Goal: Task Accomplishment & Management: Manage account settings

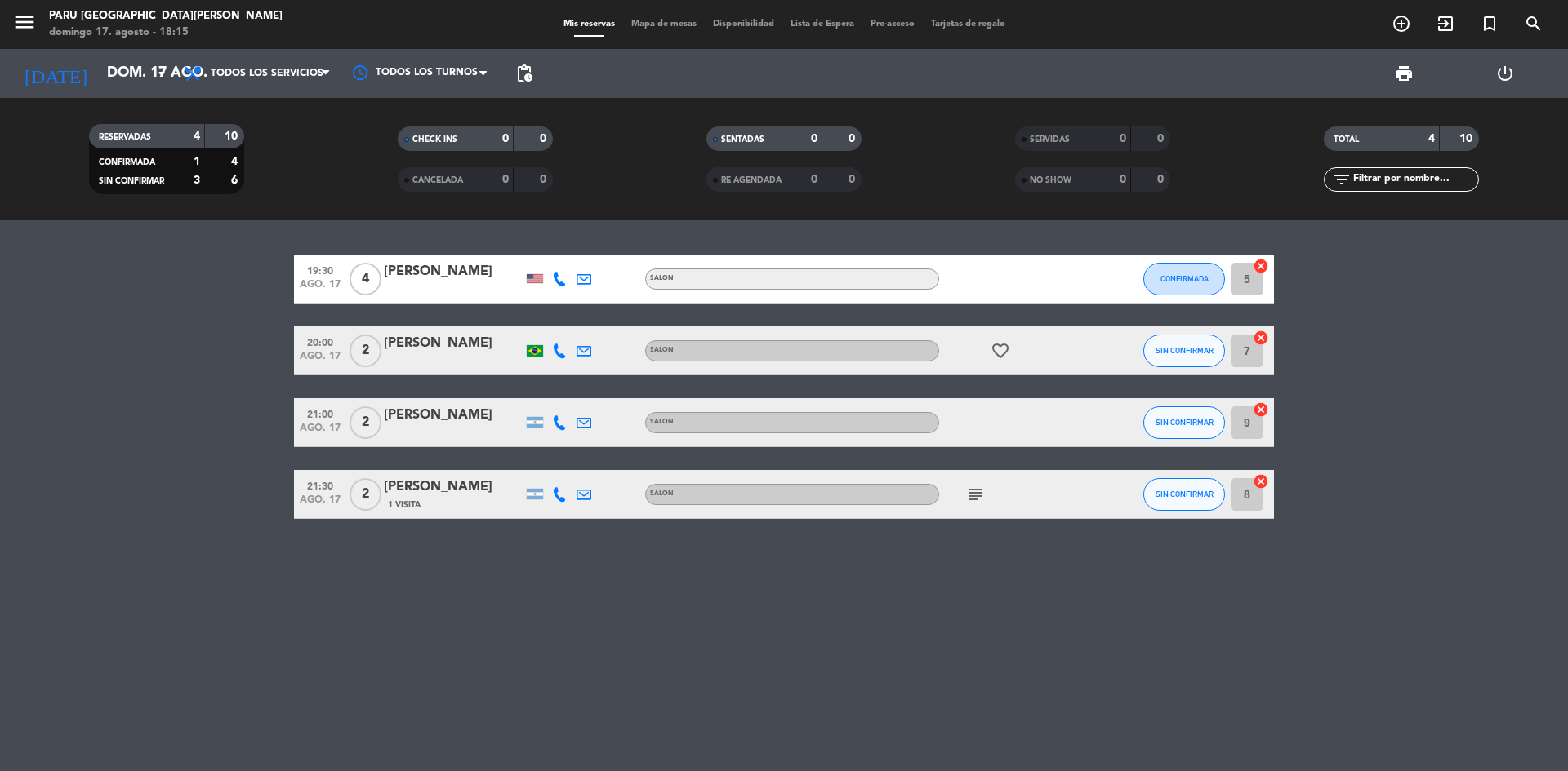
click at [560, 280] on icon at bounding box center [559, 279] width 15 height 15
drag, startPoint x: 591, startPoint y: 249, endPoint x: 598, endPoint y: 359, distance: 110.2
click at [598, 359] on div "19:30 [DATE] 4 [PERSON_NAME] [PHONE_NUMBER] Copiar content_paste | SALON CONFIR…" at bounding box center [783, 386] width 980 height 264
click at [546, 242] on div "[PHONE_NUMBER]" at bounding box center [572, 235] width 107 height 18
click at [544, 253] on span "Copiar" at bounding box center [550, 252] width 34 height 18
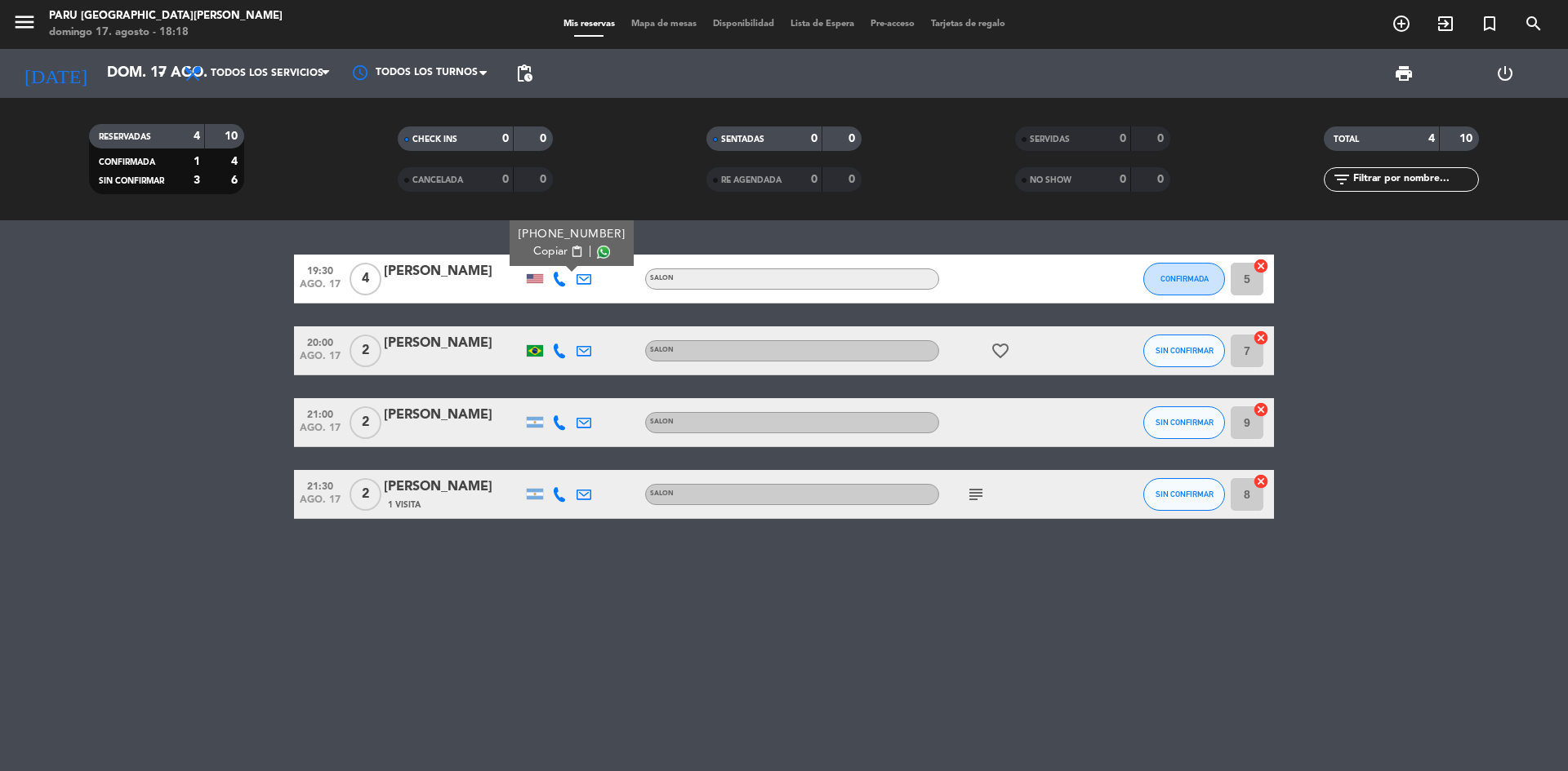
click at [558, 352] on icon at bounding box center [559, 350] width 15 height 15
click at [565, 328] on span "content_paste" at bounding box center [571, 324] width 13 height 13
click at [558, 423] on icon at bounding box center [559, 423] width 15 height 15
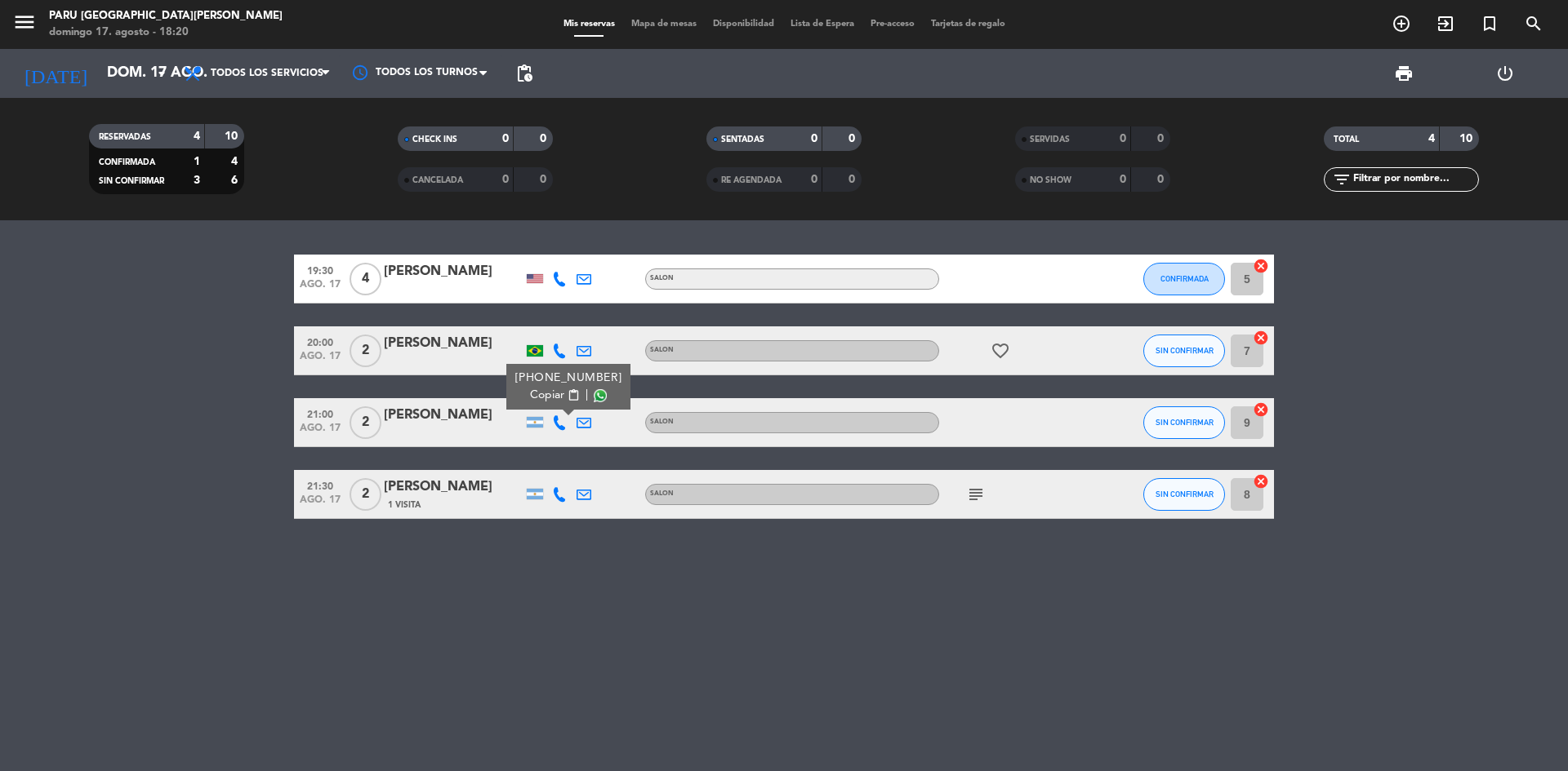
click at [568, 392] on span "content_paste" at bounding box center [574, 395] width 13 height 13
click at [555, 492] on icon at bounding box center [559, 494] width 15 height 15
click at [553, 463] on span "Copiar" at bounding box center [547, 468] width 34 height 18
click at [530, 465] on span "Copiar" at bounding box center [547, 468] width 34 height 18
click at [1190, 486] on button "SIN CONFIRMAR" at bounding box center [1183, 494] width 81 height 32
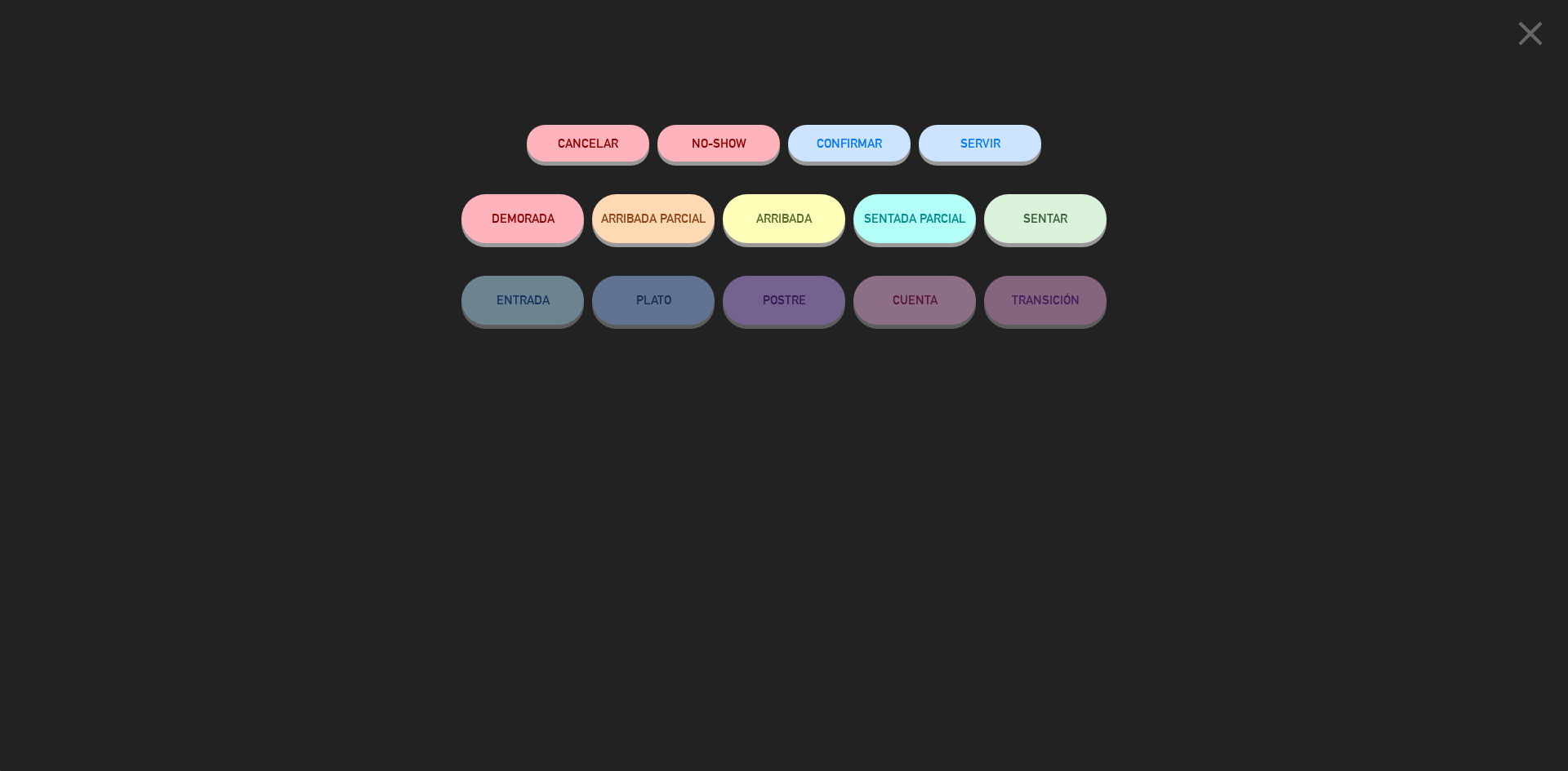
click at [875, 137] on button "CONFIRMAR" at bounding box center [849, 144] width 122 height 37
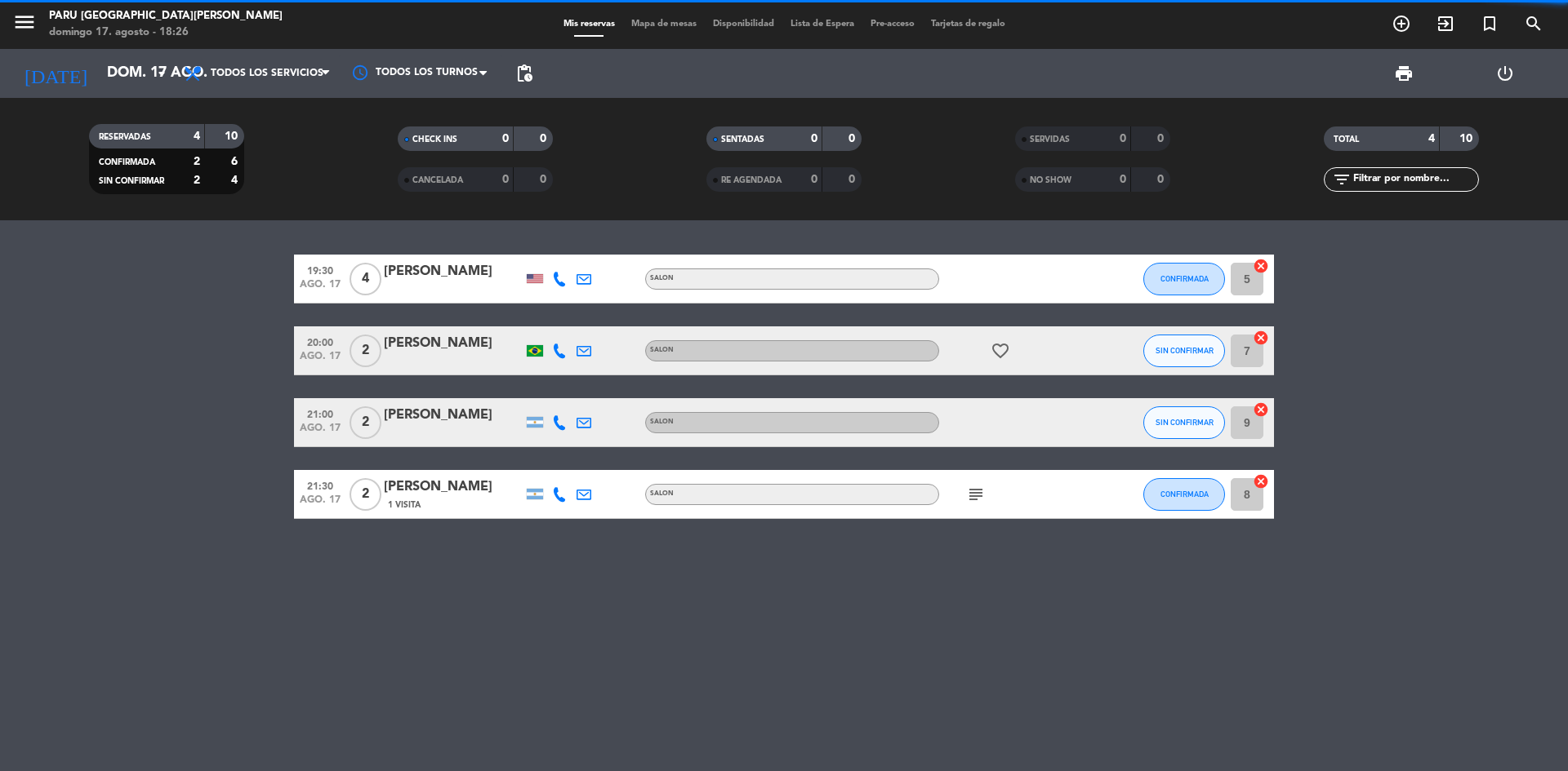
click at [980, 490] on icon "subject" at bounding box center [976, 495] width 20 height 20
